Goal: Task Accomplishment & Management: Manage account settings

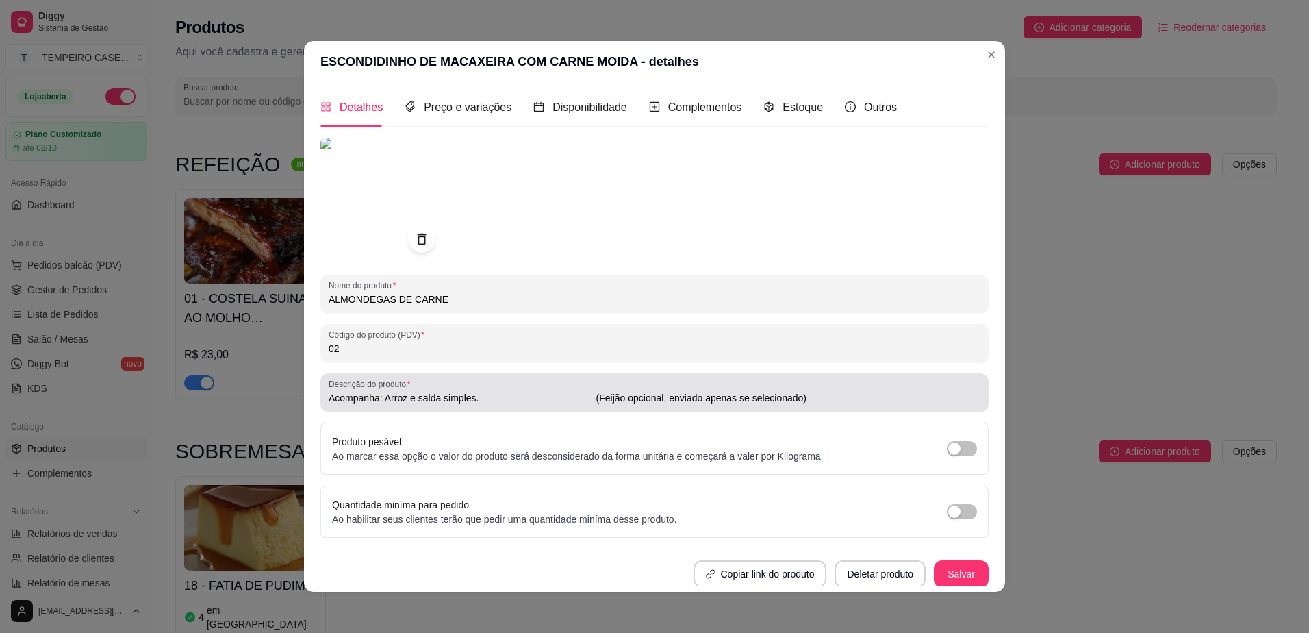
click at [478, 402] on input "Acompanha: Arroz e salda simples. (Feijão opcional, enviado apenas se seleciona…" at bounding box center [655, 398] width 652 height 14
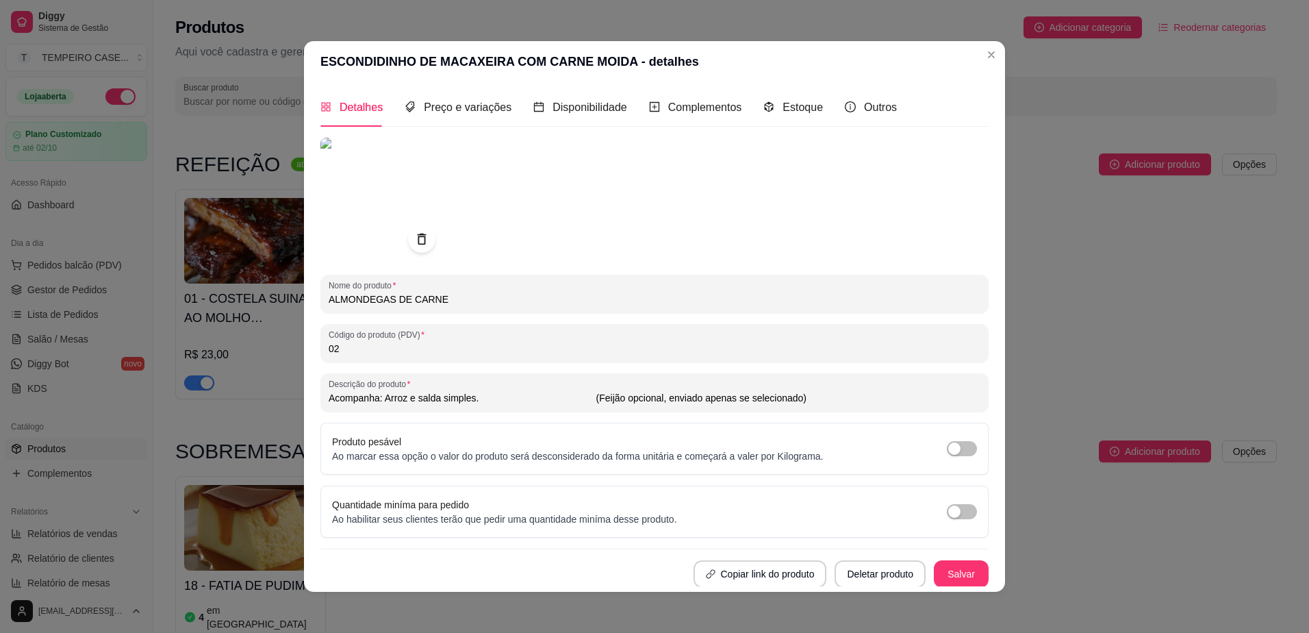
click at [478, 402] on input "Acompanha: Arroz e salda simples. (Feijão opcional, enviado apenas se seleciona…" at bounding box center [655, 398] width 652 height 14
paste input "Opção 1: Macarrão alho e óleo e queijo ralado. Opção 2: [PERSON_NAME], feijão p…"
click at [357, 397] on input "Opção 1: Macarrão alho e óleo e queijo ralado. Opção 2: [PERSON_NAME], feijão p…" at bounding box center [655, 398] width 652 height 14
click at [379, 397] on input "Opção 1 Acompanha: Macarrão alho e óleo e queijo ralado. Opção 2: [PERSON_NAME]…" at bounding box center [655, 398] width 652 height 14
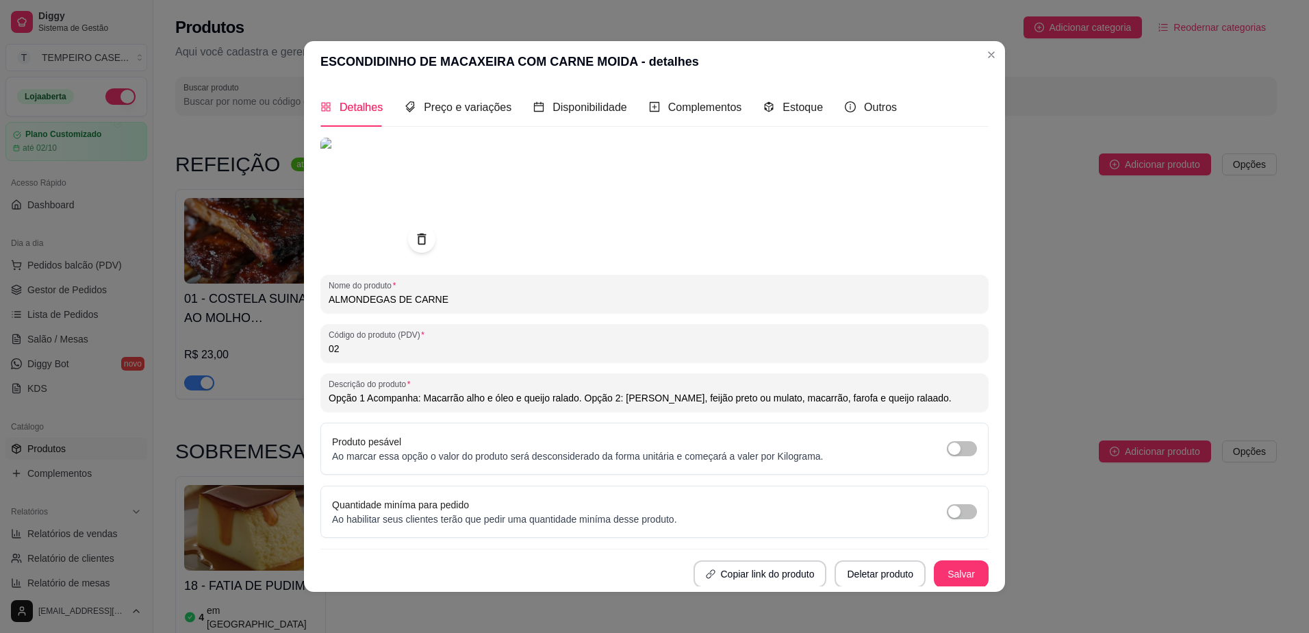
click at [379, 397] on input "Opção 1 Acompanha: Macarrão alho e óleo e queijo ralado. Opção 2: [PERSON_NAME]…" at bounding box center [655, 398] width 652 height 14
click at [615, 396] on input "Opção 1 Acompanha: Macarrão alho e óleo e queijo ralado. Opção 2: [PERSON_NAME]…" at bounding box center [655, 398] width 652 height 14
click at [612, 396] on input "Opção 1 Acompanha: Macarrão alho e óleo e queijo ralado. Opção 2: [PERSON_NAME]…" at bounding box center [655, 398] width 652 height 14
paste input "Acompanha"
click at [578, 399] on input "Opção 1 Acompanha: Macarrão alho e óleo e queijo ralado. Opção 2 Acompanha: Arr…" at bounding box center [655, 398] width 652 height 14
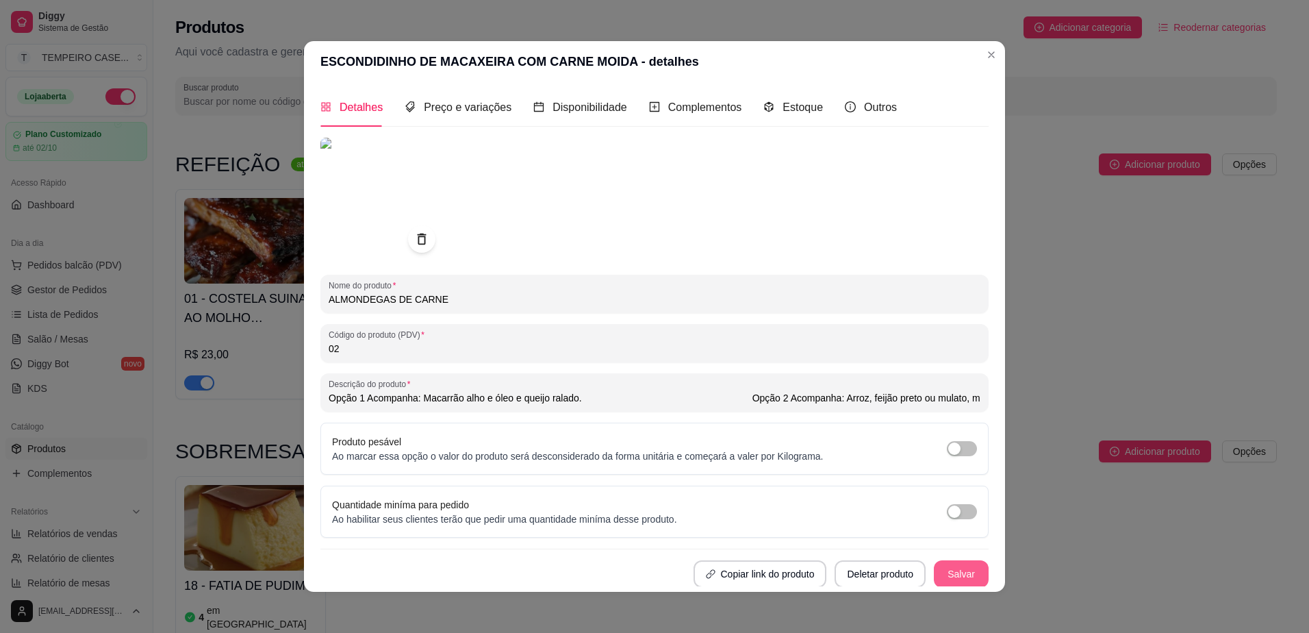
type input "Opção 1 Acompanha: Macarrão alho e óleo e queijo ralado. Opção 2 Acompanha: Arr…"
click at [945, 568] on button "Salvar" at bounding box center [961, 573] width 55 height 27
click at [452, 111] on span "Preço e variações" at bounding box center [468, 107] width 88 height 12
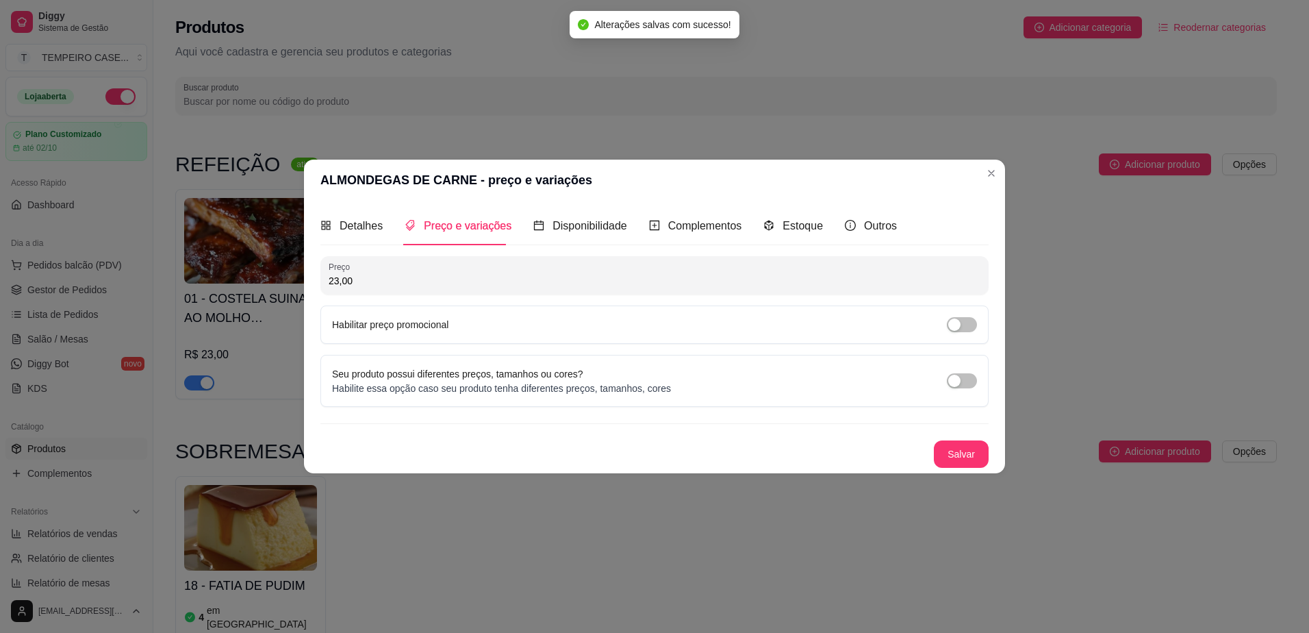
click at [958, 372] on div "Seu produto possui diferentes preços, tamanhos ou cores? Habilite essa opção ca…" at bounding box center [654, 380] width 645 height 29
click at [960, 382] on div "button" at bounding box center [954, 380] width 12 height 12
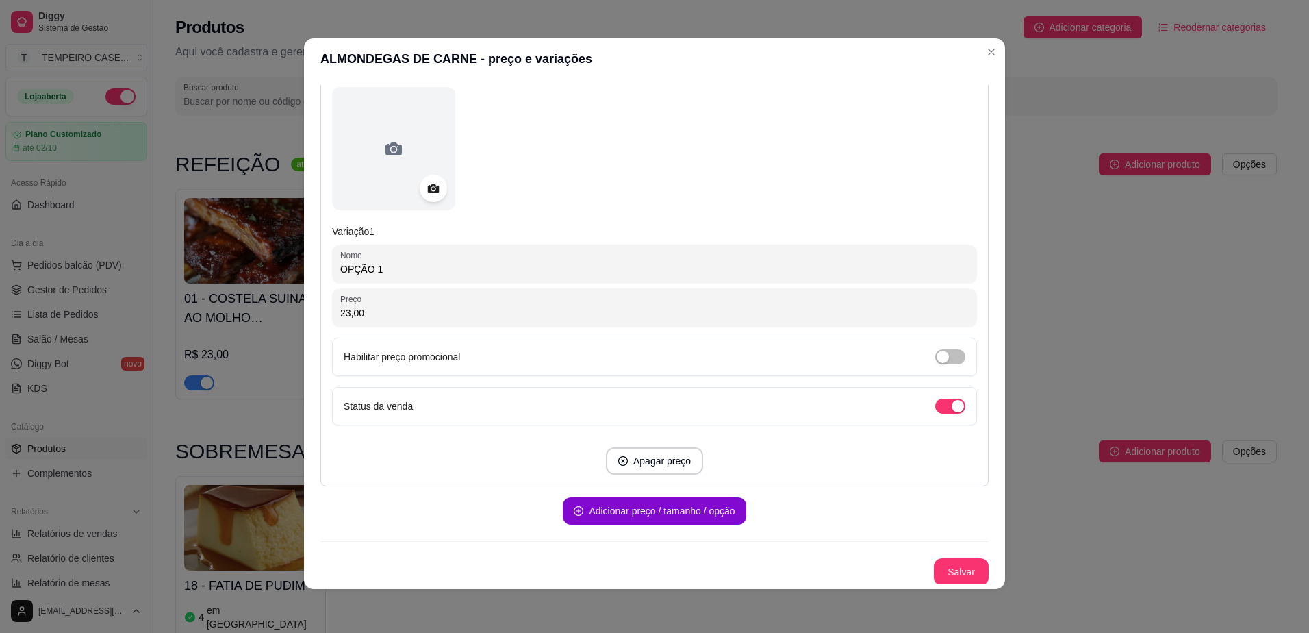
scroll to position [162, 0]
click at [678, 513] on button "Adicionar preço / tamanho / opção" at bounding box center [654, 509] width 177 height 27
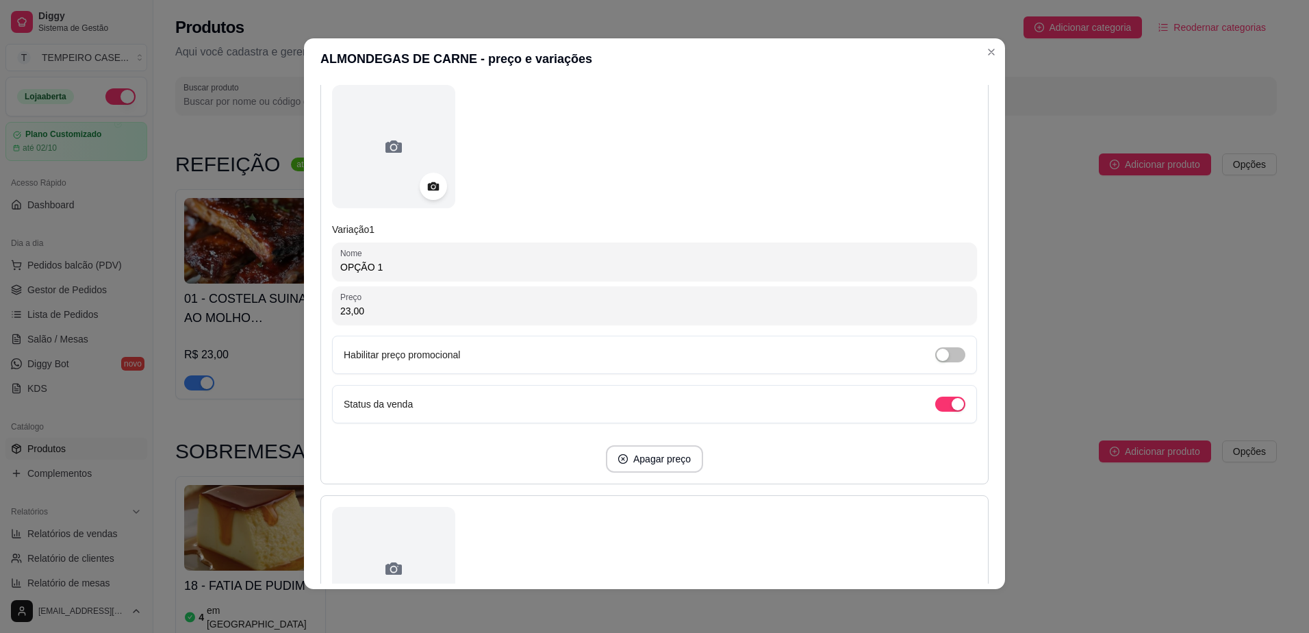
drag, startPoint x: 350, startPoint y: 271, endPoint x: 285, endPoint y: 270, distance: 64.4
click at [285, 270] on div "ALMONDEGAS DE CARNE - preço e variações Detalhes Preço e variações Disponibilid…" at bounding box center [654, 316] width 1309 height 633
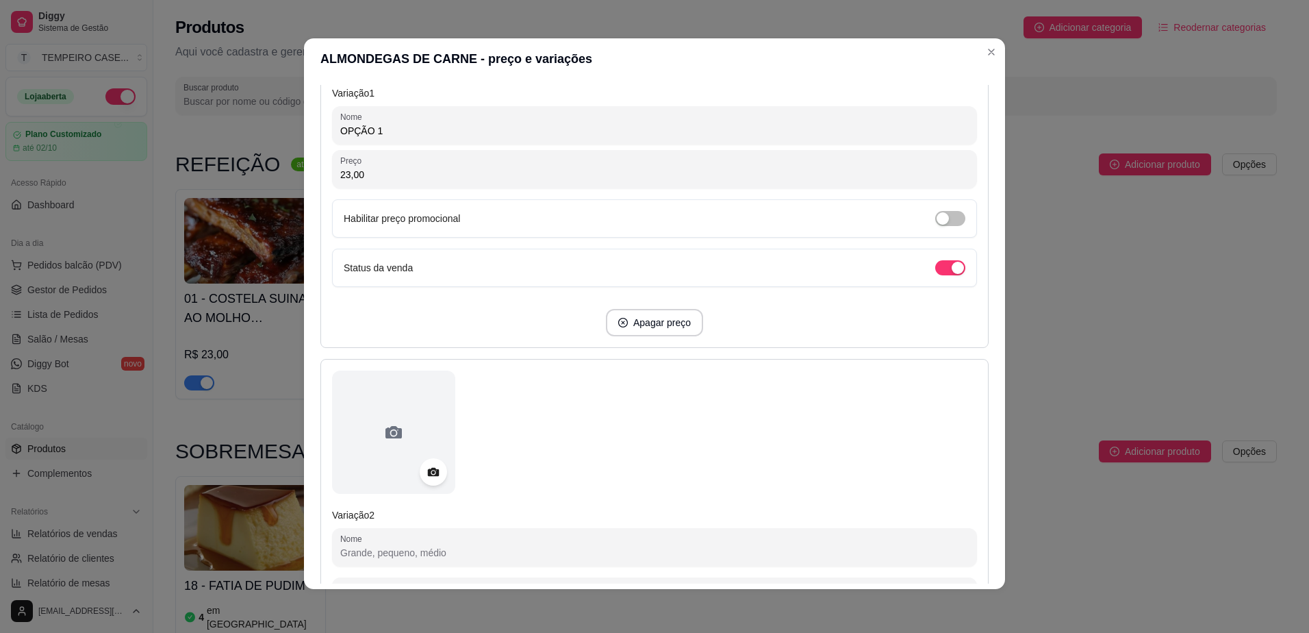
scroll to position [589, 0]
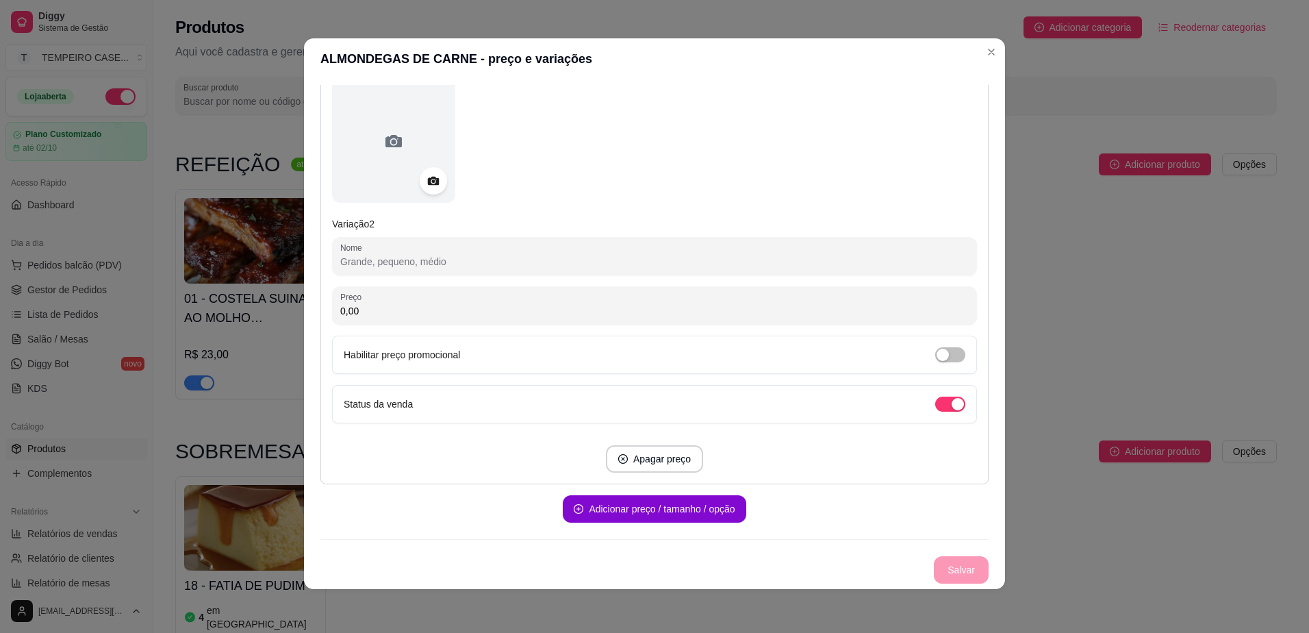
click at [383, 312] on input "0,00" at bounding box center [654, 311] width 628 height 14
type input "23,00"
click at [370, 264] on input "Nome" at bounding box center [654, 262] width 628 height 14
paste input "OPÇÃO 1"
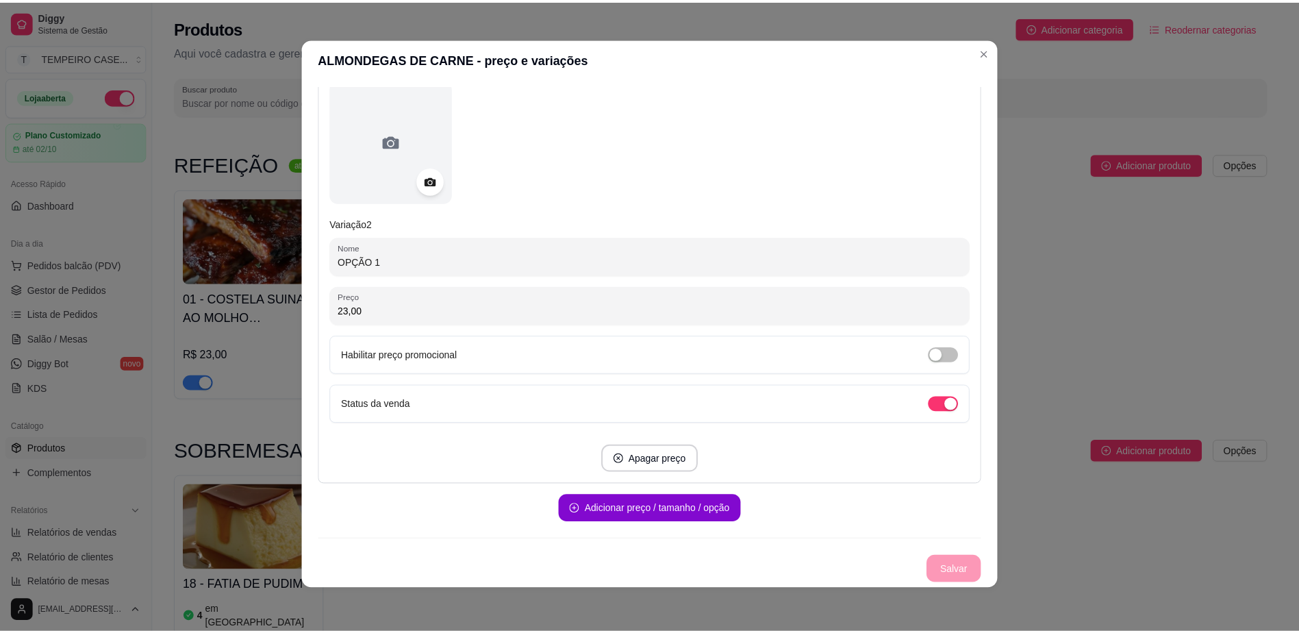
scroll to position [583, 0]
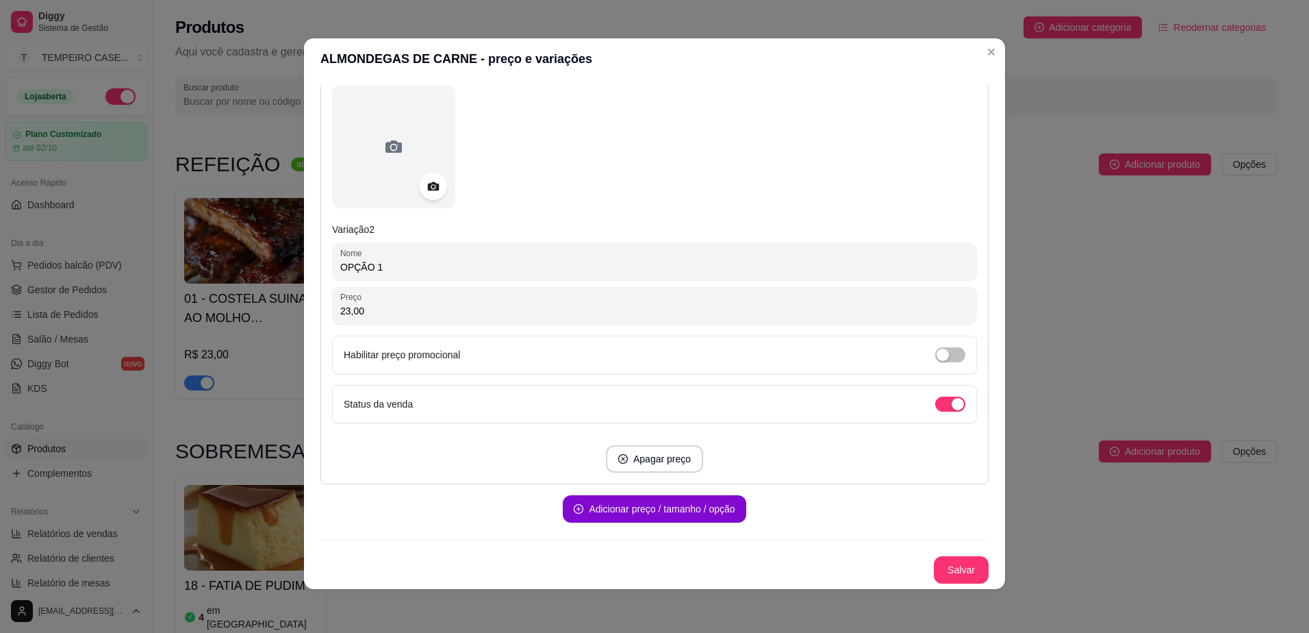
click at [385, 268] on input "OPÇÃO 1" at bounding box center [654, 267] width 628 height 14
type input "OPÇÃO 2"
click at [952, 566] on button "Salvar" at bounding box center [961, 569] width 55 height 27
click at [938, 570] on button "Salvar" at bounding box center [961, 570] width 53 height 27
